Goal: Information Seeking & Learning: Learn about a topic

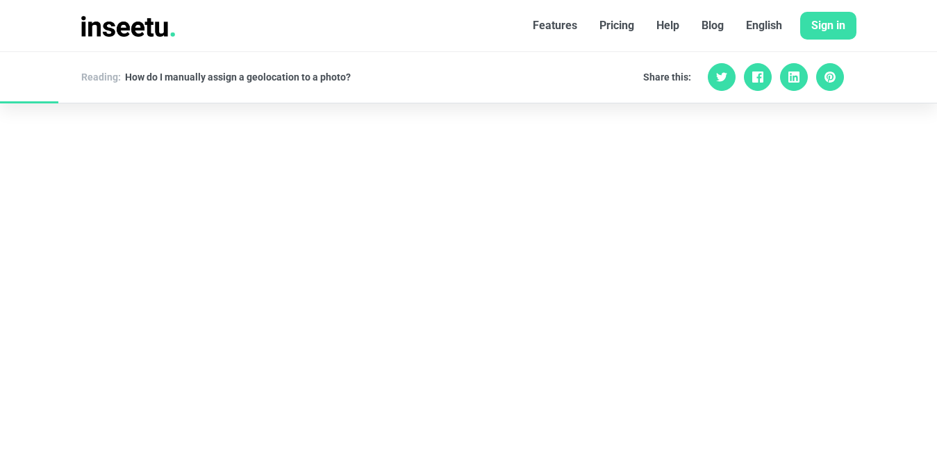
scroll to position [862, 0]
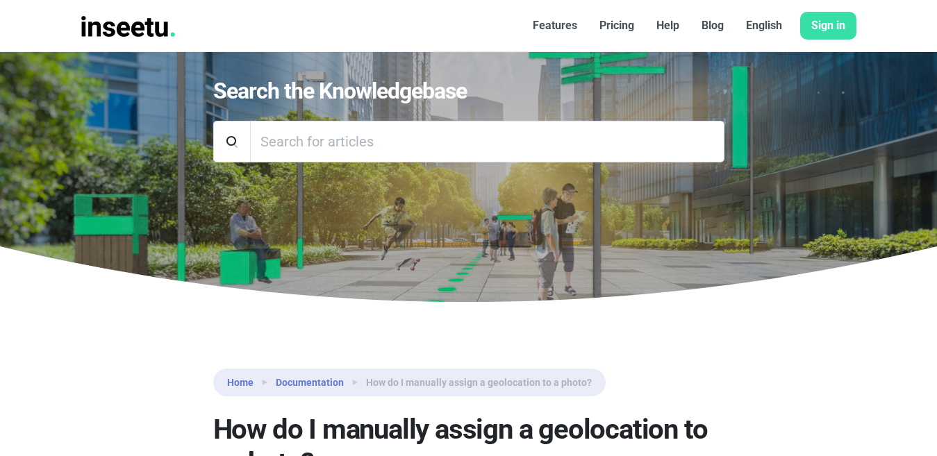
scroll to position [0, 0]
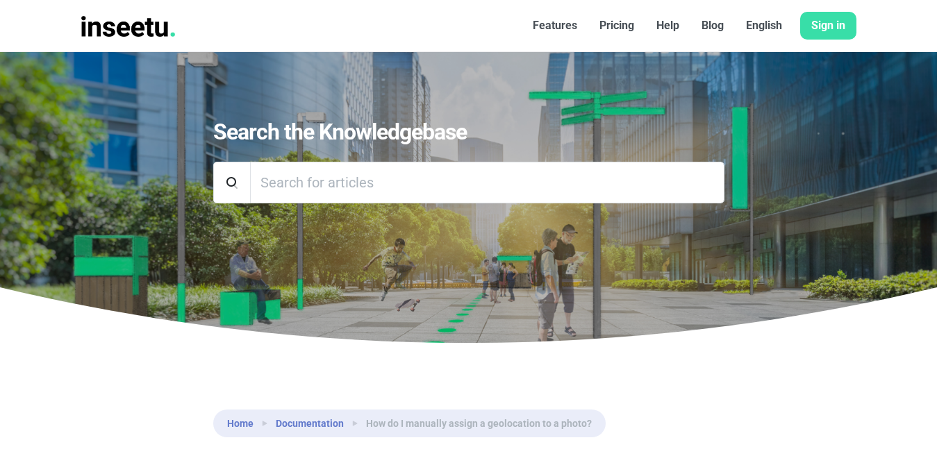
click at [566, 27] on font "Features" at bounding box center [555, 25] width 44 height 13
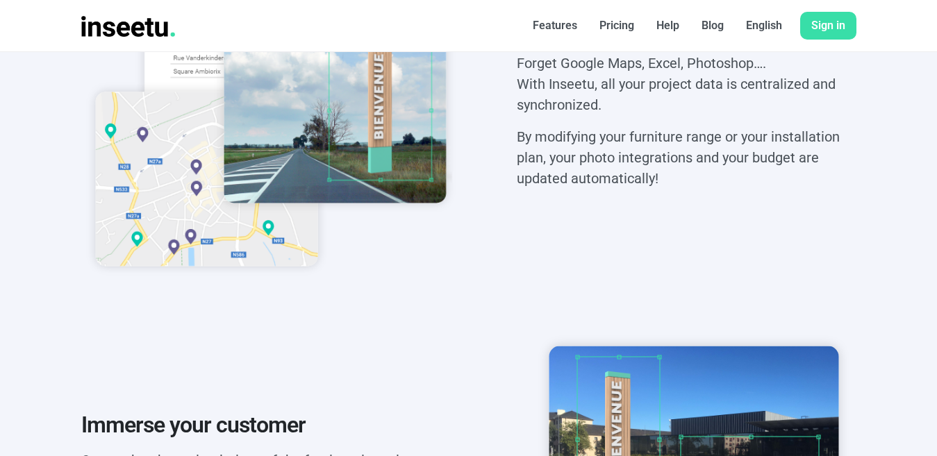
scroll to position [480, 0]
